Goal: Information Seeking & Learning: Learn about a topic

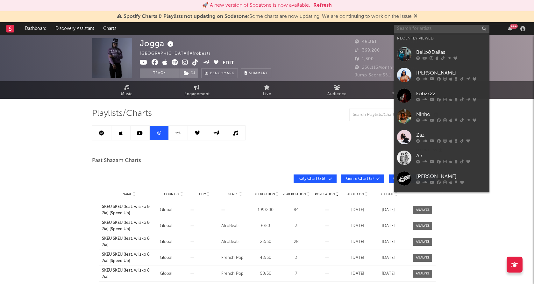
click at [415, 28] on input "text" at bounding box center [442, 29] width 96 height 8
click at [408, 71] on div at bounding box center [404, 75] width 14 height 14
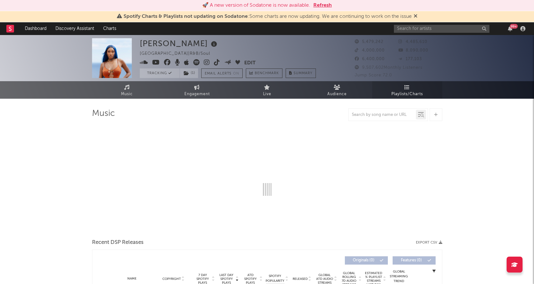
click at [416, 88] on link "Playlists/Charts" at bounding box center [408, 90] width 70 height 18
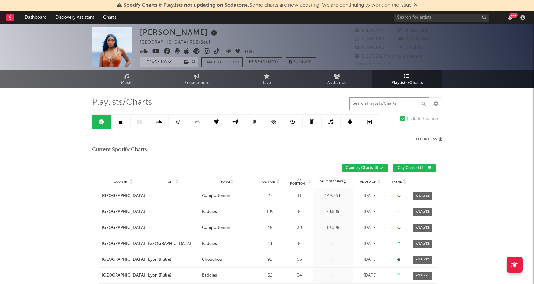
click at [390, 104] on input "text" at bounding box center [390, 104] width 80 height 13
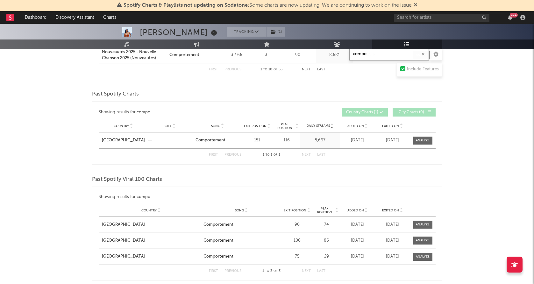
scroll to position [487, 0]
type input "compo"
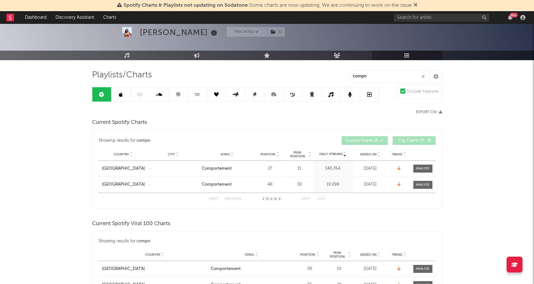
scroll to position [27, 0]
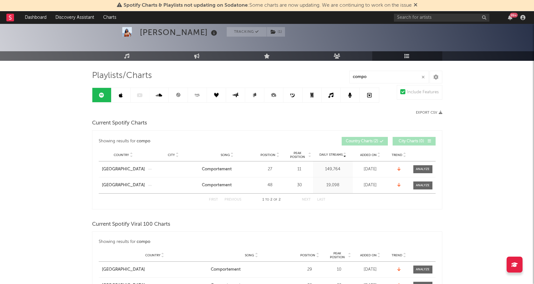
click at [178, 97] on icon at bounding box center [178, 95] width 4 height 4
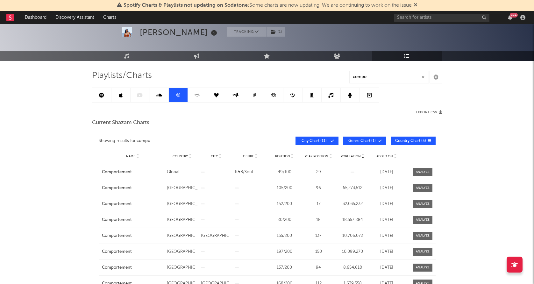
click at [385, 156] on span "Added On" at bounding box center [385, 157] width 17 height 4
click at [321, 143] on button "City Chart ( 11 )" at bounding box center [317, 141] width 43 height 9
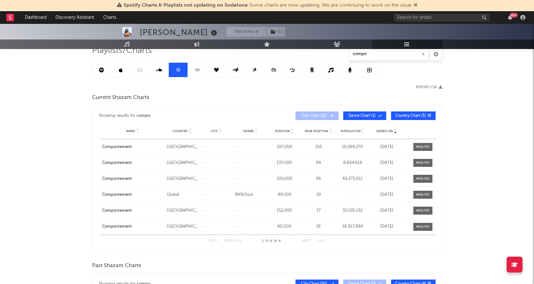
scroll to position [51, 0]
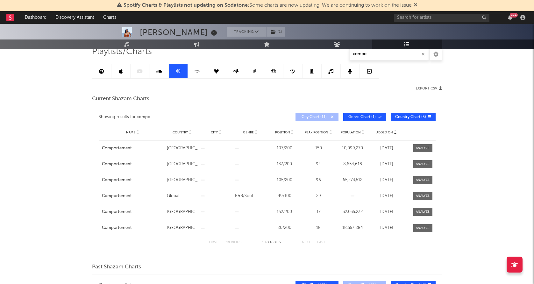
click at [305, 116] on span "City Chart ( 11 )" at bounding box center [314, 117] width 29 height 4
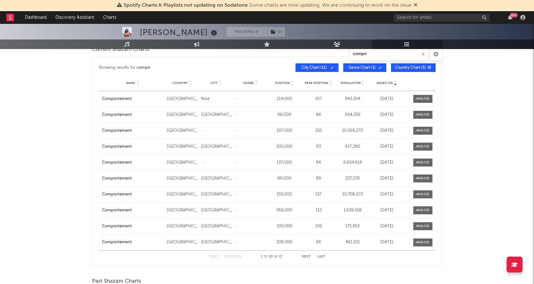
scroll to position [101, 0]
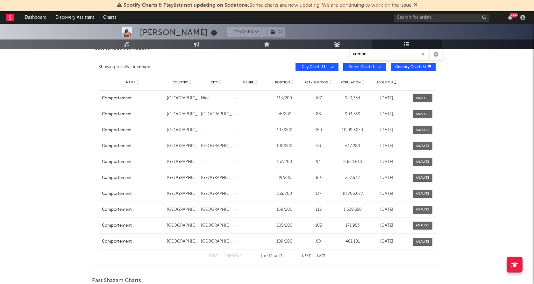
click at [304, 255] on button "Next" at bounding box center [306, 257] width 9 height 4
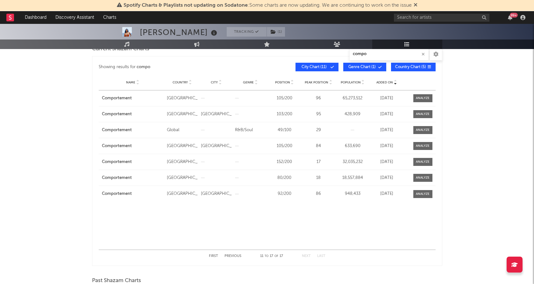
click at [233, 255] on button "Previous" at bounding box center [233, 257] width 17 height 4
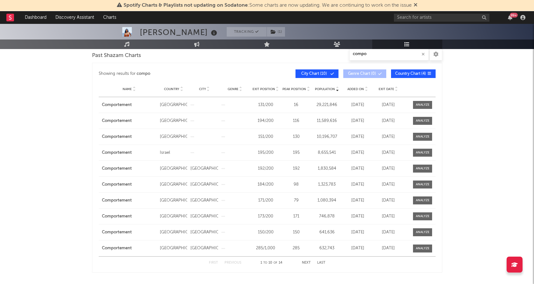
scroll to position [353, 0]
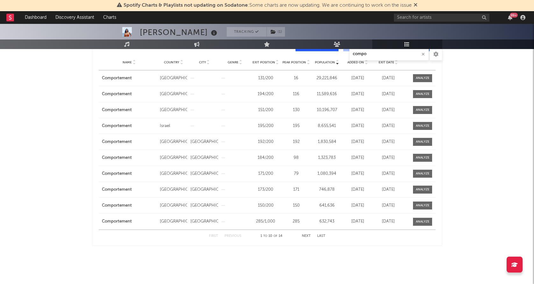
click at [307, 236] on button "Next" at bounding box center [306, 237] width 9 height 4
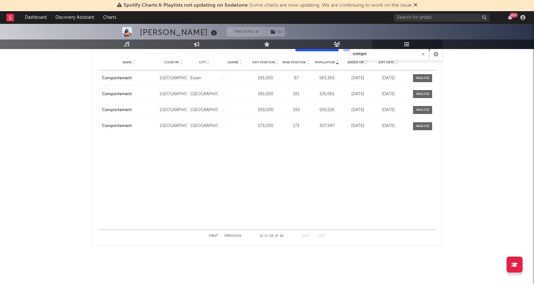
click at [228, 235] on button "Previous" at bounding box center [233, 237] width 17 height 4
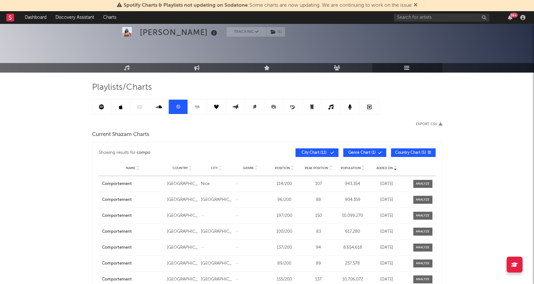
scroll to position [0, 0]
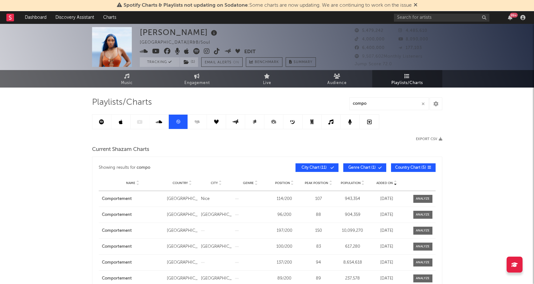
click at [100, 123] on icon at bounding box center [101, 121] width 5 height 5
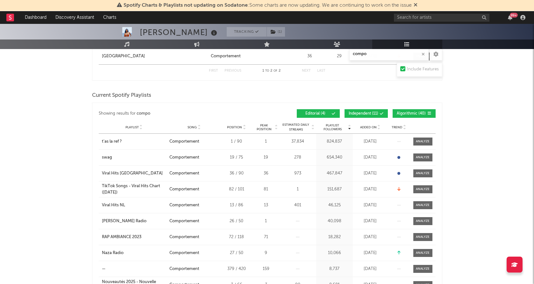
scroll to position [258, 0]
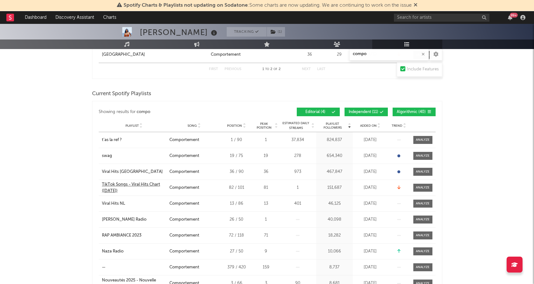
click at [138, 185] on div "TikTok Songs - Viral Hits Chart ([DATE])" at bounding box center [134, 188] width 64 height 12
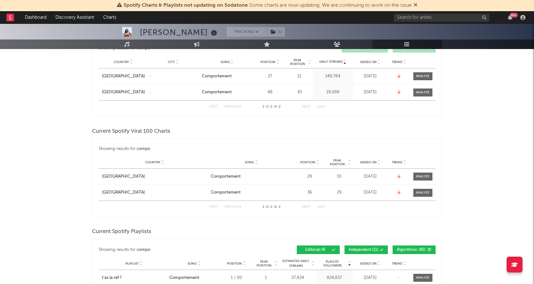
scroll to position [0, 0]
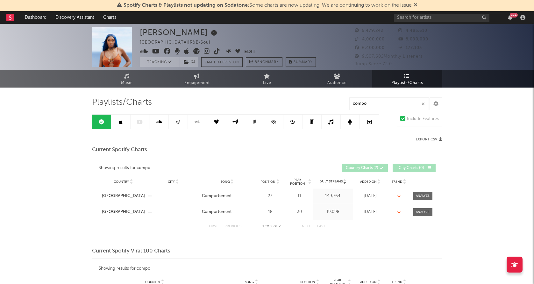
click at [120, 119] on link at bounding box center [121, 122] width 19 height 14
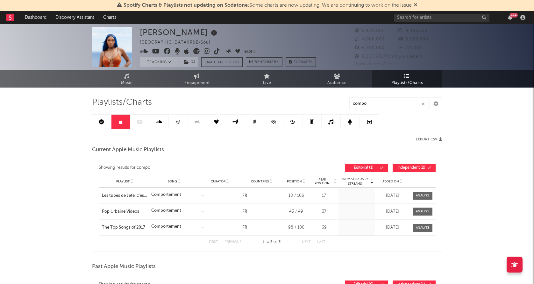
click at [118, 125] on link at bounding box center [121, 122] width 19 height 14
click at [127, 80] on span "Music" at bounding box center [127, 83] width 12 height 8
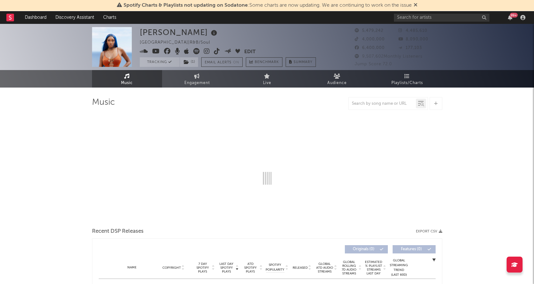
select select "6m"
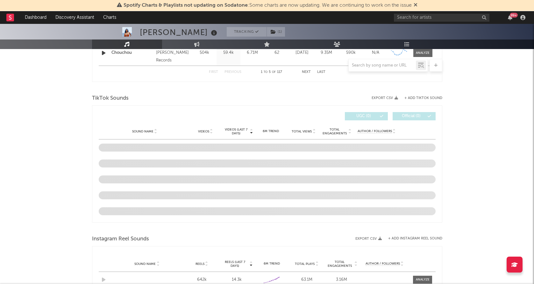
scroll to position [387, 0]
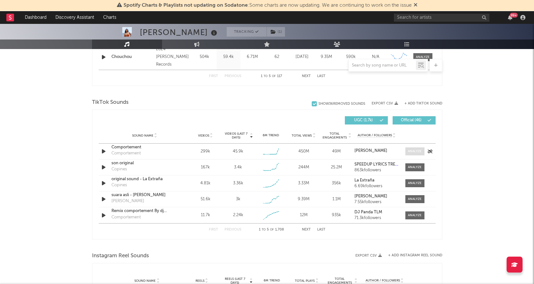
click at [410, 153] on div at bounding box center [415, 151] width 14 height 5
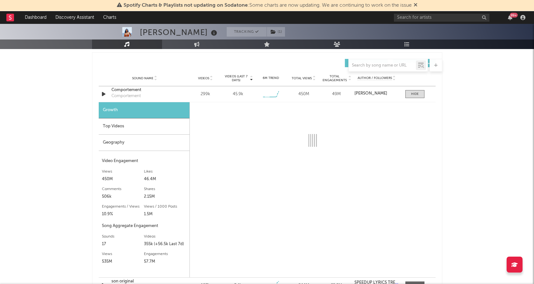
scroll to position [445, 0]
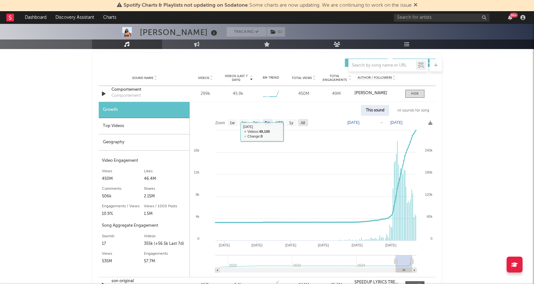
click at [306, 125] on rect at bounding box center [303, 122] width 10 height 7
select select "All"
type input "[DATE]"
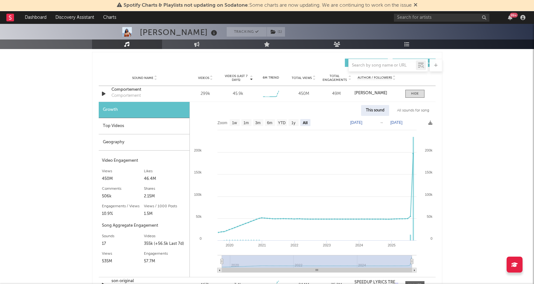
click at [42, 68] on div "[PERSON_NAME] Tracking ( 1 ) [GEOGRAPHIC_DATA] | R&B/Soul Edit Tracking ( 1 ) E…" at bounding box center [267, 221] width 534 height 1284
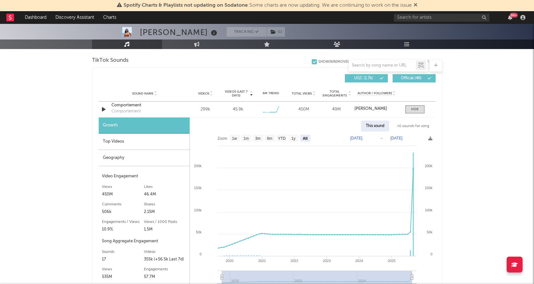
scroll to position [432, 0]
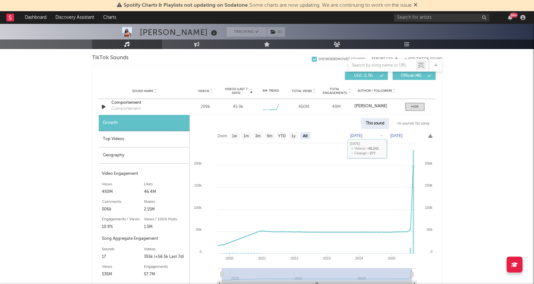
click at [401, 122] on div "All sounds for song" at bounding box center [414, 123] width 42 height 11
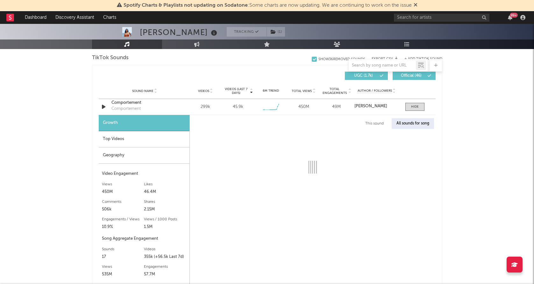
select select "1w"
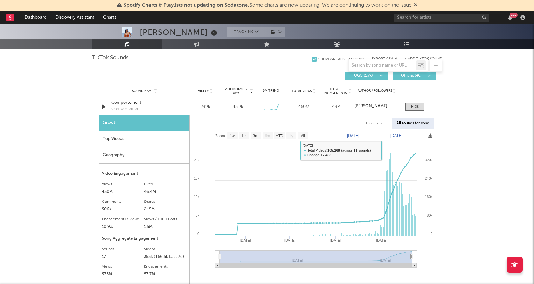
click at [377, 123] on div "This sound" at bounding box center [375, 123] width 28 height 11
select select "6m"
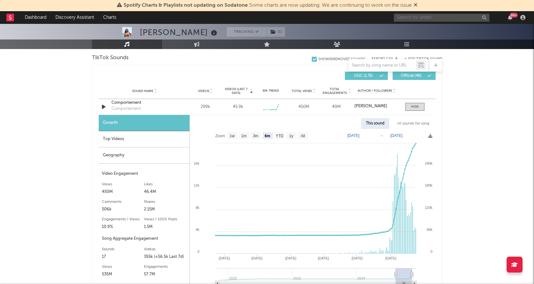
click at [448, 14] on input "text" at bounding box center [442, 18] width 96 height 8
click at [424, 19] on input "kobz" at bounding box center [442, 18] width 96 height 8
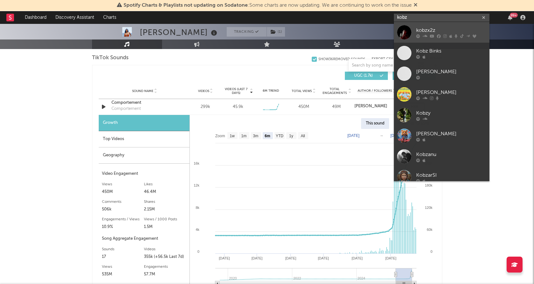
type input "kobz"
click at [408, 30] on div at bounding box center [404, 32] width 14 height 14
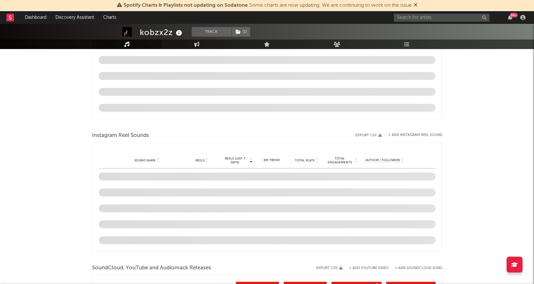
select select "6m"
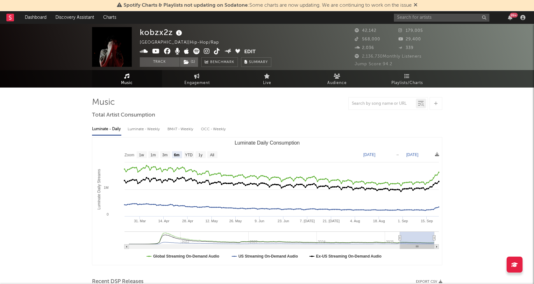
click at [409, 78] on icon at bounding box center [407, 76] width 5 height 5
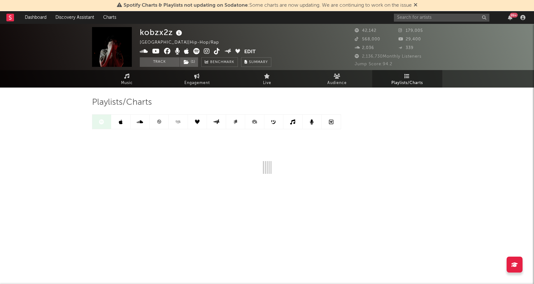
click at [159, 122] on icon at bounding box center [159, 122] width 4 height 4
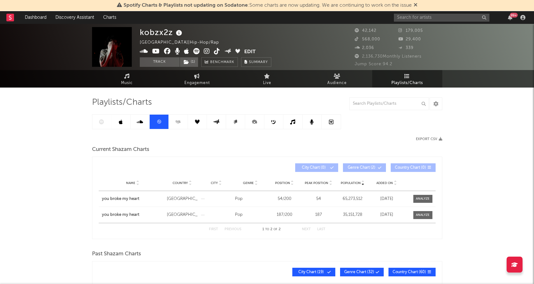
click at [102, 122] on div at bounding box center [216, 121] width 249 height 15
click at [134, 78] on link "Music" at bounding box center [127, 79] width 70 height 18
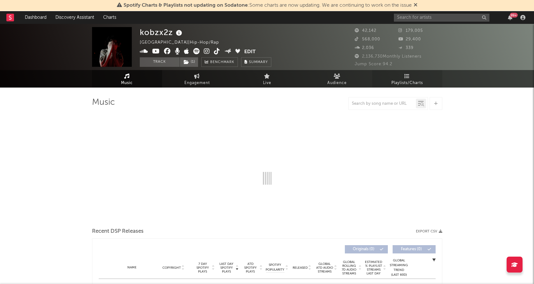
click at [409, 76] on icon at bounding box center [407, 76] width 5 height 5
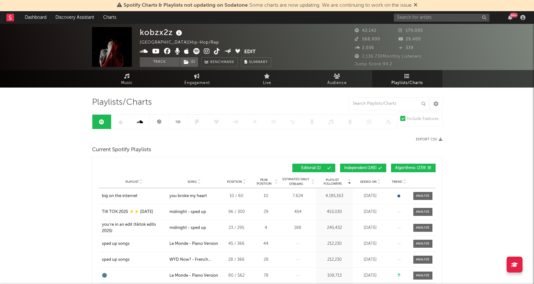
click at [369, 31] on span "42,142" at bounding box center [366, 31] width 22 height 4
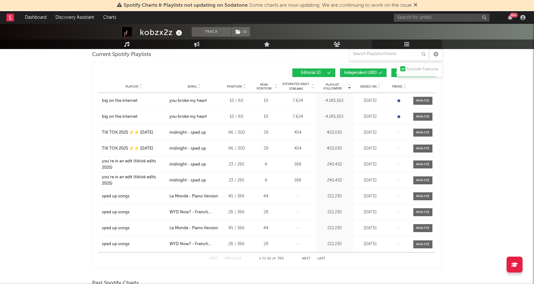
scroll to position [34, 0]
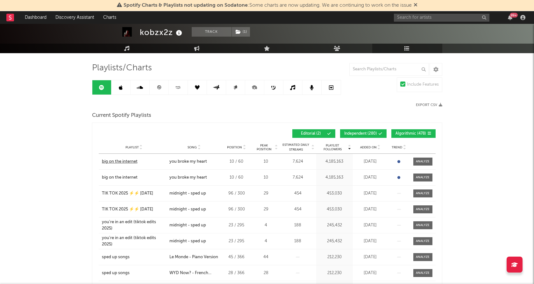
click at [134, 159] on div "big on the internet" at bounding box center [120, 162] width 36 height 6
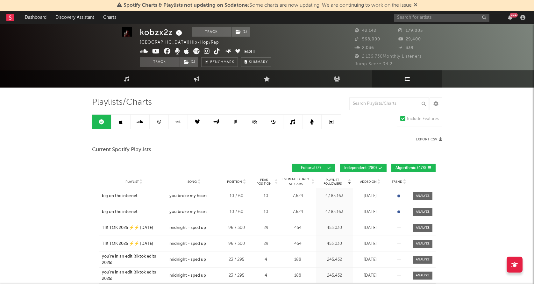
scroll to position [0, 0]
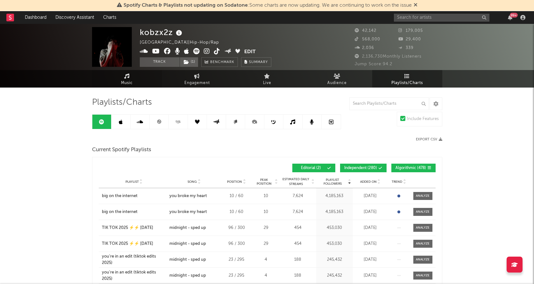
click at [123, 79] on link "Music" at bounding box center [127, 79] width 70 height 18
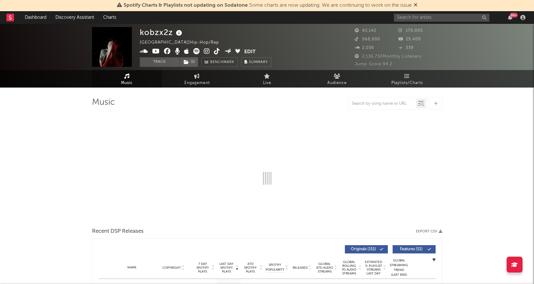
select select "6m"
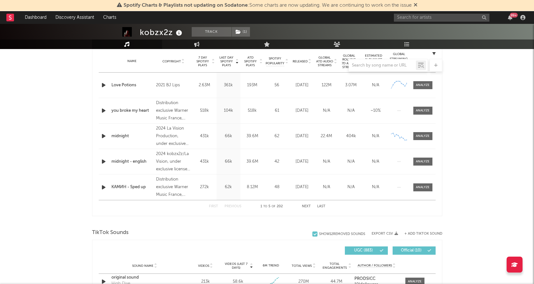
scroll to position [256, 0]
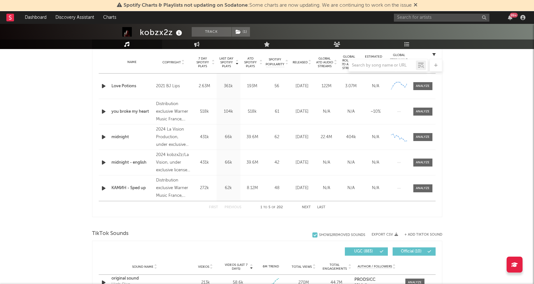
click at [101, 85] on icon "button" at bounding box center [103, 86] width 7 height 8
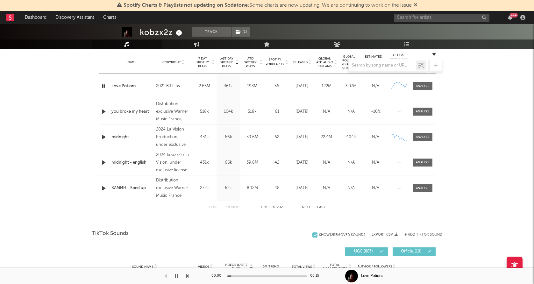
click at [101, 85] on icon "button" at bounding box center [103, 86] width 6 height 8
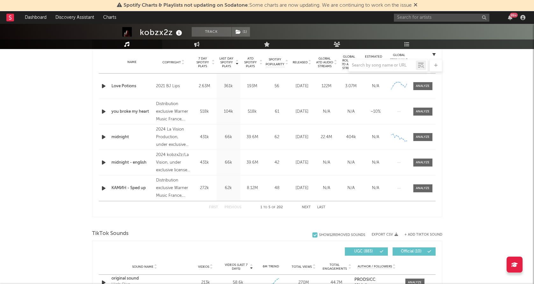
click at [103, 88] on icon "button" at bounding box center [103, 86] width 7 height 8
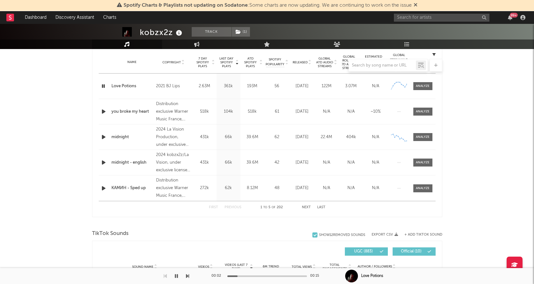
click at [251, 276] on div at bounding box center [268, 277] width 80 height 2
click at [284, 277] on div "00:05 00:15" at bounding box center [268, 276] width 112 height 16
click at [287, 276] on div at bounding box center [268, 277] width 80 height 2
click at [103, 87] on icon "button" at bounding box center [103, 86] width 6 height 8
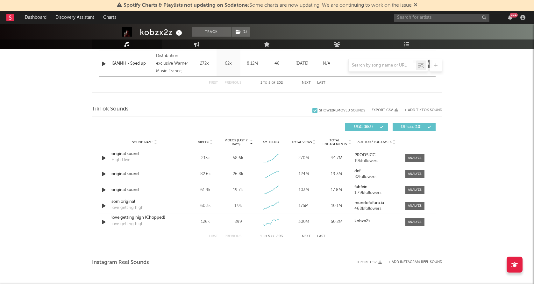
scroll to position [381, 0]
click at [386, 73] on div "Name КАМИН - Sped up Copyright Distribution exclusive Warner Music [GEOGRAPHIC_…" at bounding box center [267, 62] width 337 height 25
click at [380, 66] on input "text" at bounding box center [382, 65] width 67 height 5
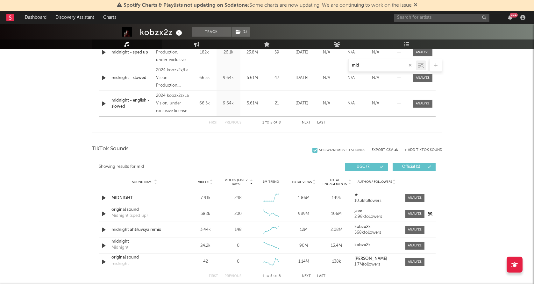
scroll to position [344, 0]
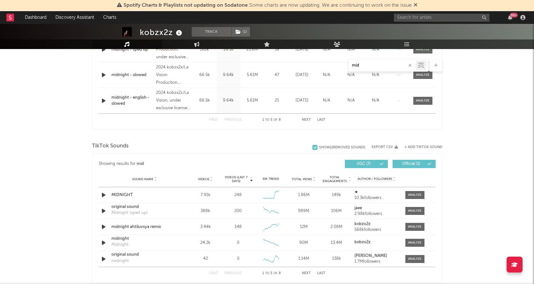
type input "mid"
click at [205, 180] on span "Videos" at bounding box center [203, 179] width 11 height 4
click at [413, 196] on div at bounding box center [415, 195] width 14 height 5
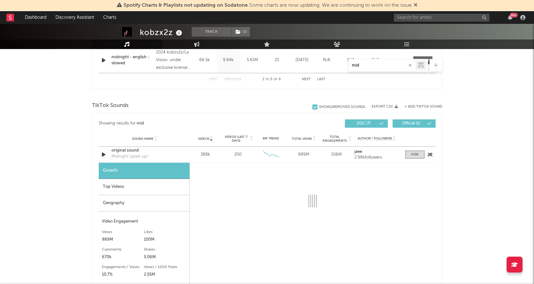
scroll to position [384, 0]
click at [132, 205] on div "Geography" at bounding box center [144, 203] width 91 height 16
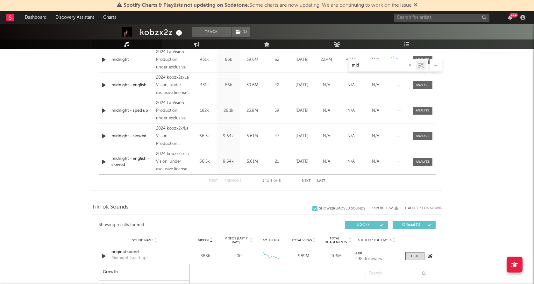
scroll to position [0, 0]
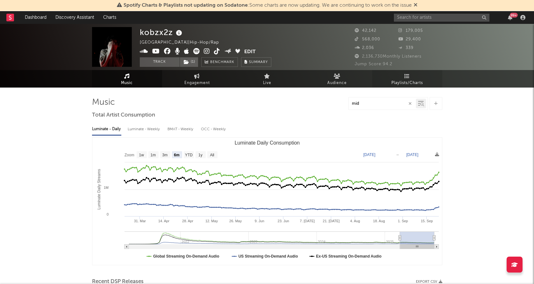
click at [405, 80] on span "Playlists/Charts" at bounding box center [408, 83] width 32 height 8
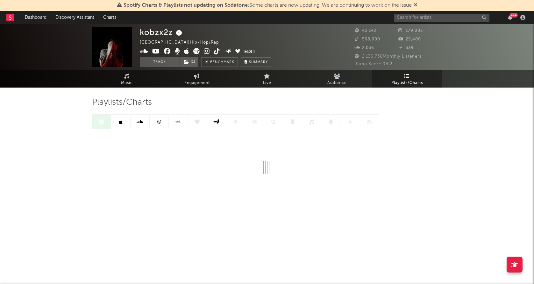
click at [178, 120] on icon at bounding box center [178, 121] width 7 height 5
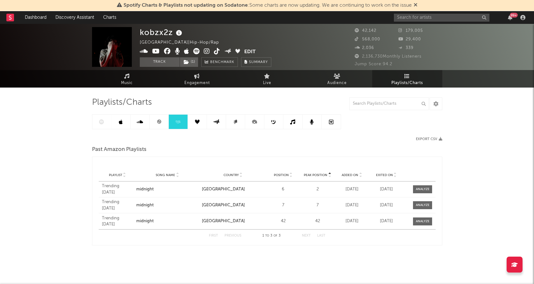
click at [159, 124] on icon at bounding box center [159, 121] width 5 height 5
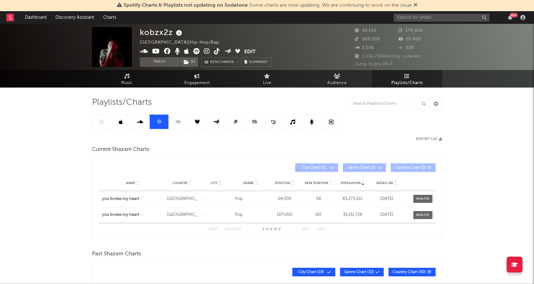
click at [100, 123] on div at bounding box center [216, 121] width 249 height 15
click at [102, 118] on div at bounding box center [216, 121] width 249 height 15
click at [121, 126] on link at bounding box center [121, 122] width 19 height 14
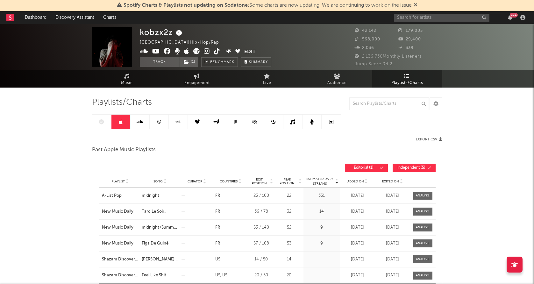
click at [100, 124] on div at bounding box center [216, 121] width 249 height 15
click at [105, 127] on link at bounding box center [101, 122] width 19 height 14
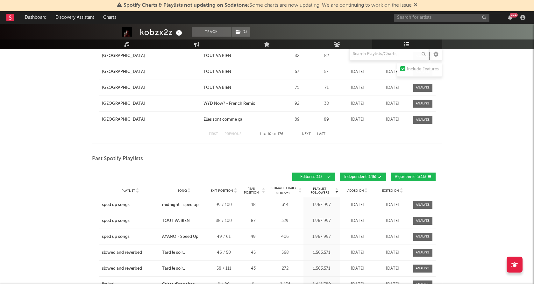
scroll to position [796, 0]
